Goal: Find specific page/section: Find specific page/section

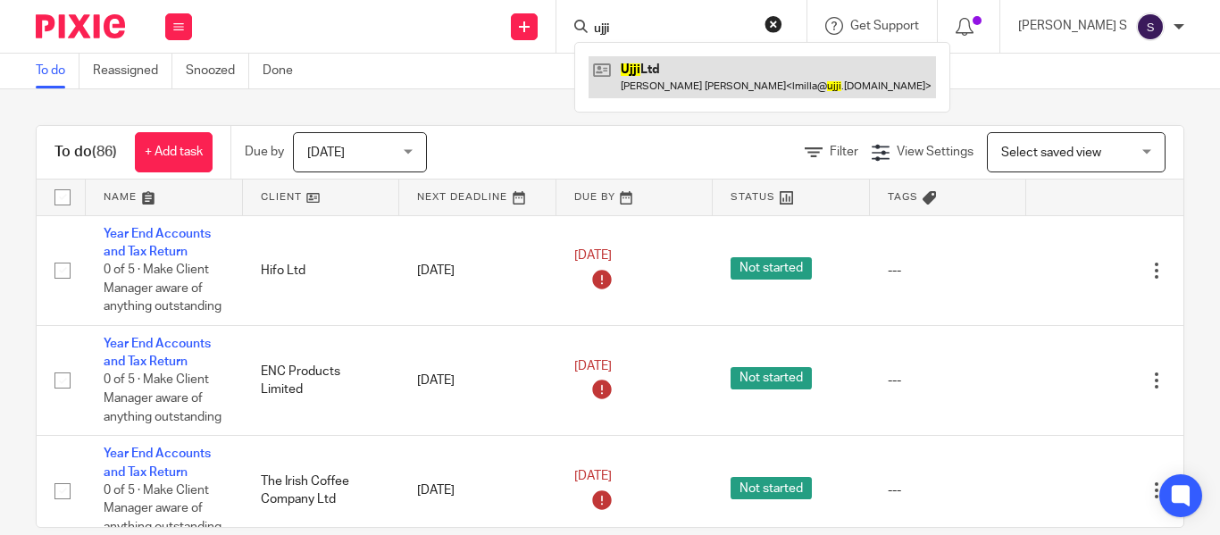
type input "ujji"
click at [717, 67] on link at bounding box center [762, 76] width 347 height 41
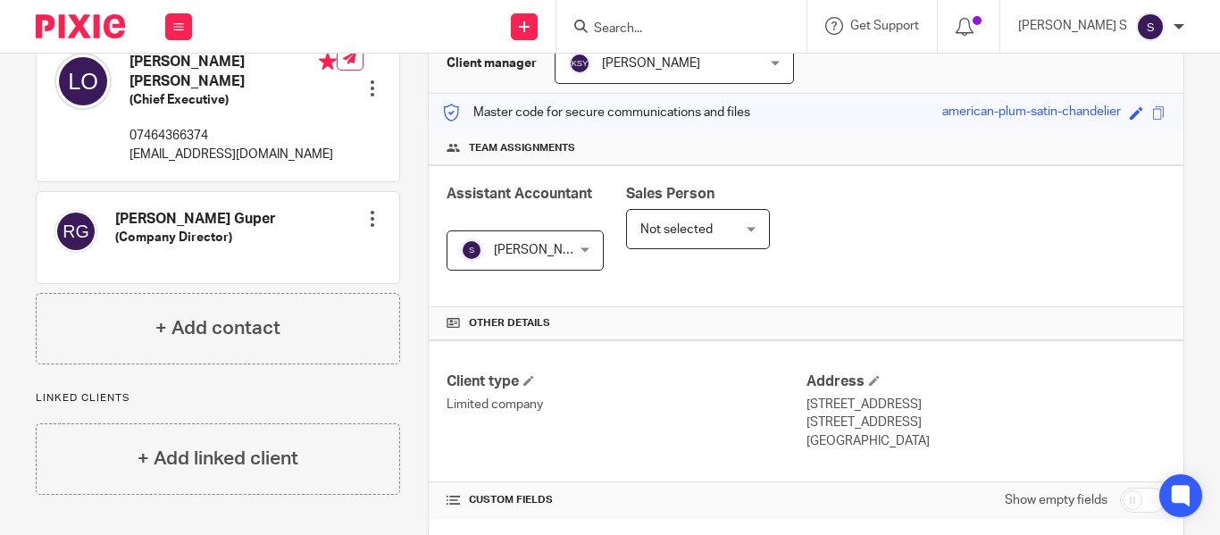
scroll to position [447, 0]
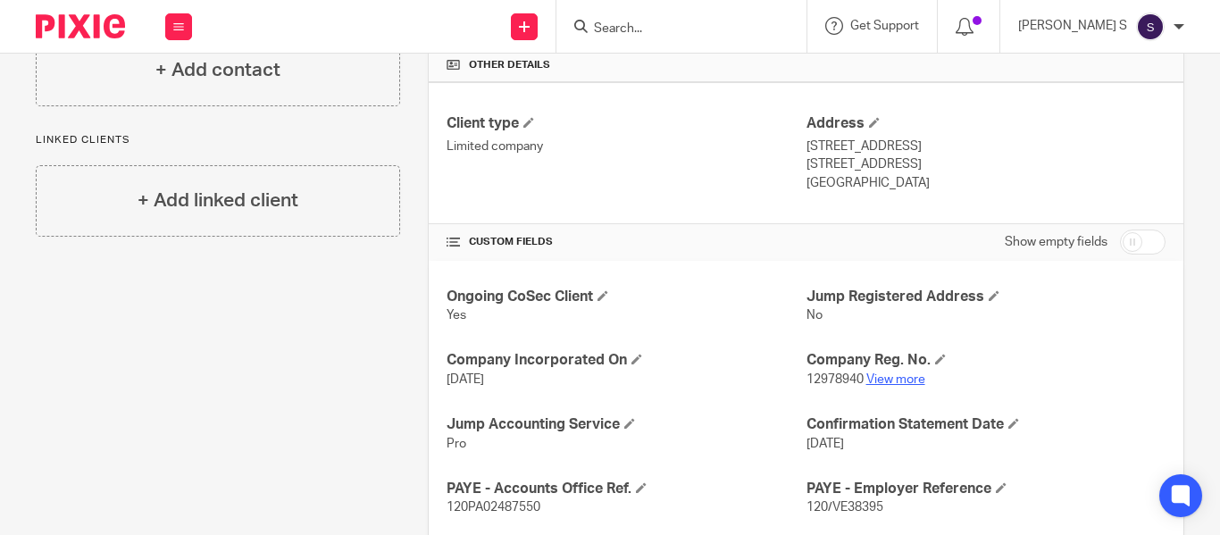
click at [895, 378] on link "View more" at bounding box center [895, 379] width 59 height 13
